Goal: Contribute content: Contribute content

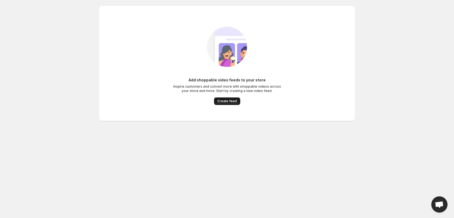
click at [228, 102] on span "Create feed" at bounding box center [227, 101] width 20 height 4
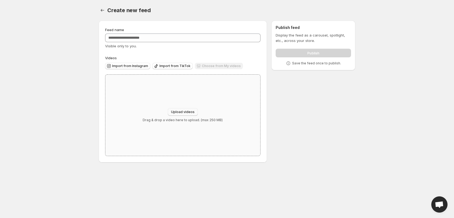
click at [190, 113] on span "Upload videos" at bounding box center [182, 112] width 23 height 4
type input "**********"
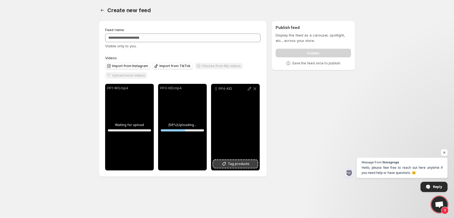
click at [231, 165] on span "Tag products" at bounding box center [239, 163] width 22 height 5
click at [250, 89] on icon at bounding box center [249, 88] width 5 height 5
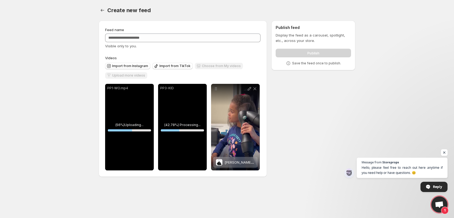
click at [443, 152] on span "Open chat" at bounding box center [444, 152] width 7 height 7
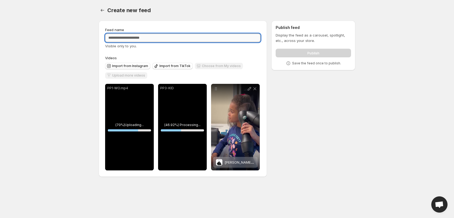
click at [142, 36] on input "Feed name" at bounding box center [182, 37] width 155 height 9
type input "*"
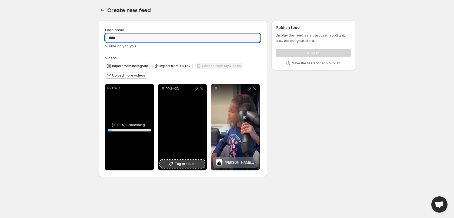
type input "*****"
click at [187, 166] on span "Tag products" at bounding box center [186, 163] width 22 height 5
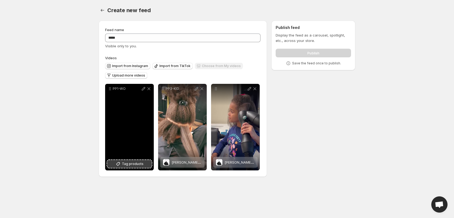
click at [132, 162] on span "Tag products" at bounding box center [133, 163] width 22 height 5
click at [134, 77] on div "Rename" at bounding box center [143, 80] width 20 height 12
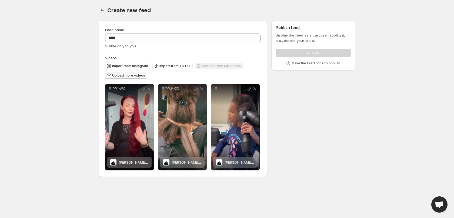
click at [124, 76] on span "Upload more videos" at bounding box center [128, 75] width 33 height 4
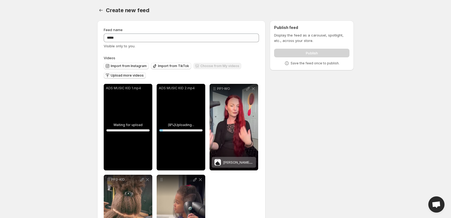
click at [185, 120] on div "ADS MUSIC KID 2.mp4" at bounding box center [181, 127] width 49 height 86
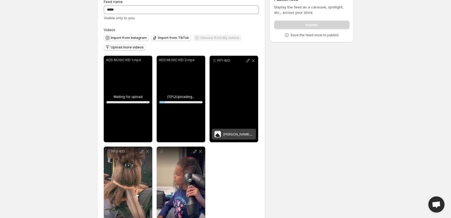
scroll to position [45, 0]
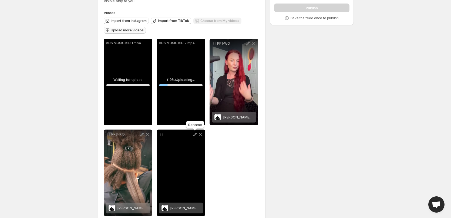
click at [196, 134] on icon at bounding box center [194, 134] width 5 height 5
click at [179, 206] on span "[PERSON_NAME] - Sèche-cheveux à air inversé" at bounding box center [210, 208] width 80 height 4
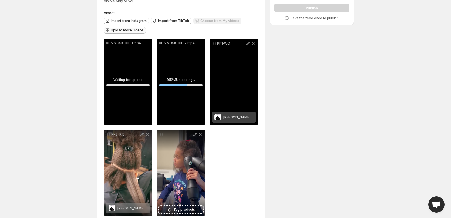
click at [225, 118] on span "[PERSON_NAME] - Sèche-cheveux à air inversé" at bounding box center [263, 117] width 80 height 4
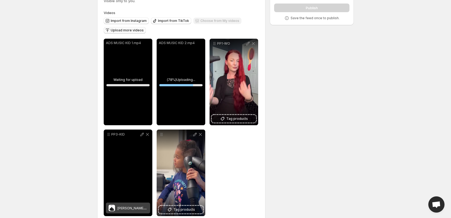
click at [124, 207] on span "[PERSON_NAME] - Sèche-cheveux à air inversé" at bounding box center [157, 208] width 80 height 4
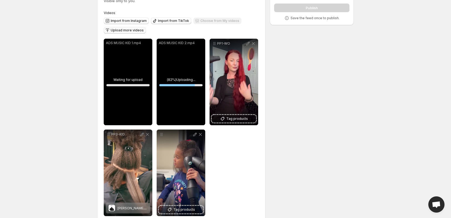
scroll to position [0, 0]
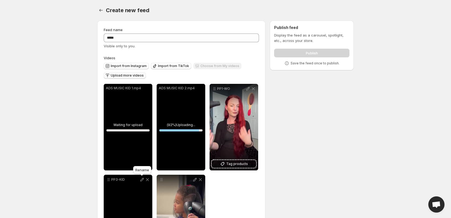
click at [143, 180] on icon at bounding box center [141, 179] width 5 height 5
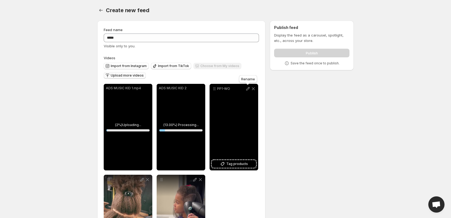
click at [247, 88] on icon at bounding box center [247, 88] width 5 height 5
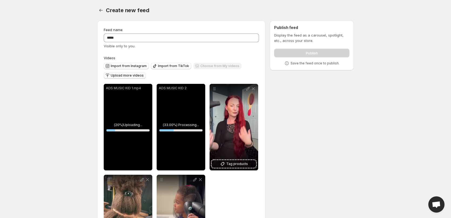
click at [180, 114] on div "ADS MUSIC KID 2" at bounding box center [181, 127] width 49 height 86
click at [136, 147] on div "ADS MUSIC KID 1.mp4" at bounding box center [128, 127] width 49 height 86
click at [170, 125] on div "ADS MUSIC KID 2" at bounding box center [181, 127] width 49 height 86
click at [170, 144] on div "ADS MUSIC KID 2" at bounding box center [181, 127] width 49 height 86
click at [137, 145] on div "ADS MUSIC KID 1.mp4" at bounding box center [128, 127] width 49 height 86
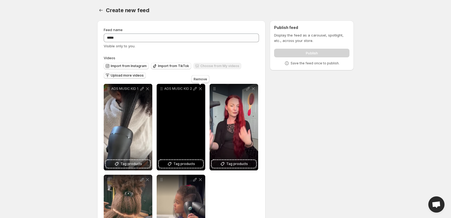
click at [200, 87] on icon at bounding box center [200, 88] width 5 height 5
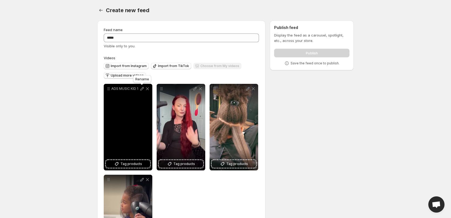
click at [142, 89] on icon at bounding box center [141, 88] width 5 height 5
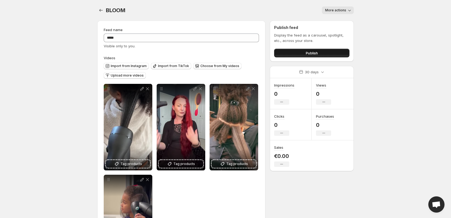
click at [300, 52] on button "Publish" at bounding box center [311, 53] width 75 height 9
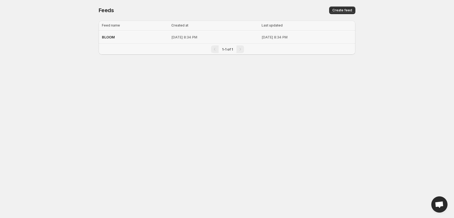
click at [184, 36] on p "[DATE] 8:34 PM" at bounding box center [214, 36] width 87 height 5
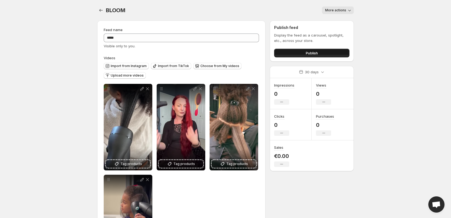
click at [316, 56] on button "Publish" at bounding box center [311, 53] width 75 height 9
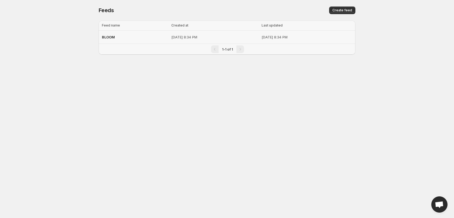
click at [183, 38] on p "[DATE] 8:34 PM" at bounding box center [214, 36] width 87 height 5
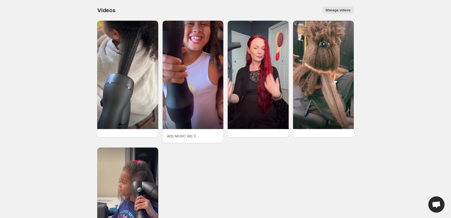
drag, startPoint x: 188, startPoint y: 136, endPoint x: 187, endPoint y: 169, distance: 32.7
click at [187, 169] on div "ADS MUSIC KID 2" at bounding box center [225, 143] width 257 height 244
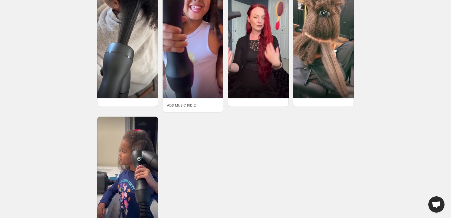
scroll to position [71, 0]
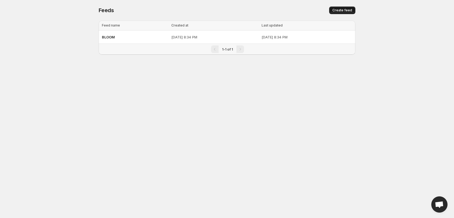
click at [335, 8] on span "Create feed" at bounding box center [342, 10] width 20 height 4
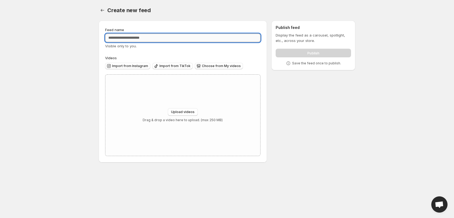
click at [154, 40] on input "Feed name" at bounding box center [182, 37] width 155 height 9
click at [103, 10] on icon "Settings" at bounding box center [102, 10] width 5 height 5
